Goal: Task Accomplishment & Management: Complete application form

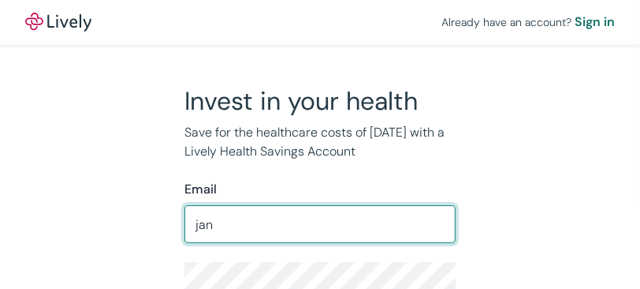
click at [397, 231] on input "jan" at bounding box center [319, 224] width 271 height 32
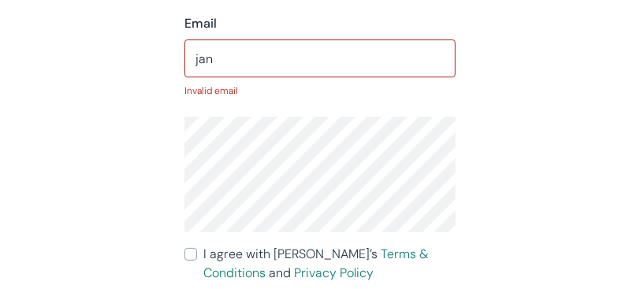
scroll to position [166, 0]
click at [244, 63] on input "jan" at bounding box center [319, 58] width 271 height 32
type input "[PERSON_NAME][EMAIL_ADDRESS][PERSON_NAME][DOMAIN_NAME]"
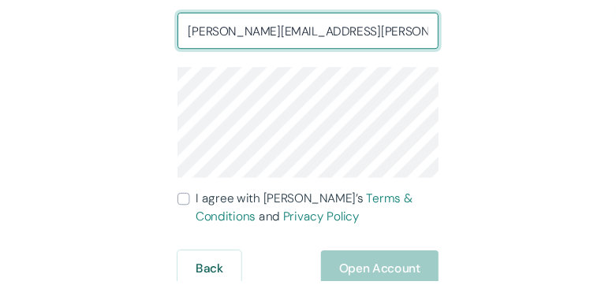
scroll to position [201, 0]
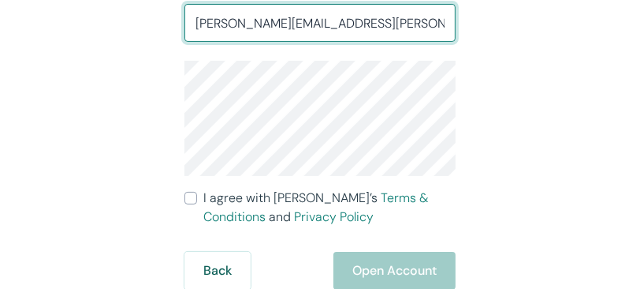
click at [196, 192] on input "I agree with Lively’s Terms & Conditions and Privacy Policy" at bounding box center [190, 198] width 13 height 13
checkbox input "true"
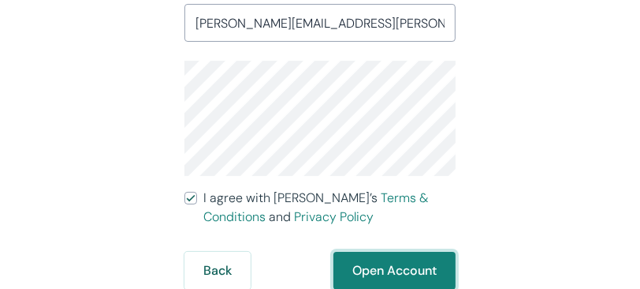
click at [400, 272] on button "Open Account" at bounding box center [394, 270] width 122 height 38
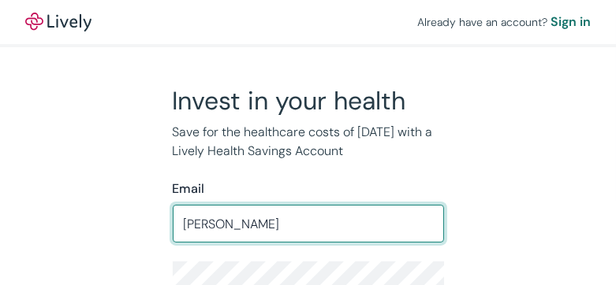
type input "[PERSON_NAME][EMAIL_ADDRESS][PERSON_NAME][DOMAIN_NAME]"
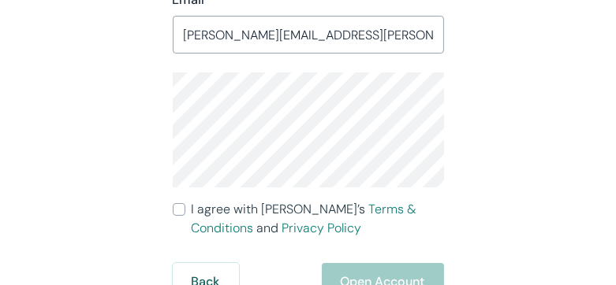
scroll to position [204, 0]
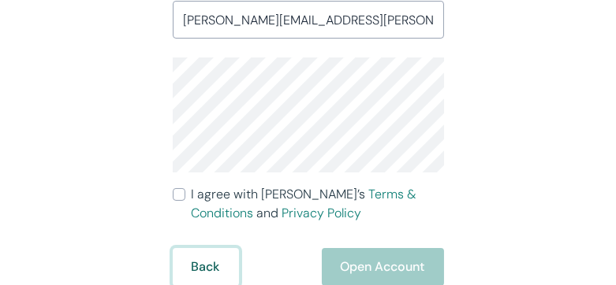
click at [203, 263] on button "Back" at bounding box center [206, 267] width 66 height 38
